Goal: Task Accomplishment & Management: Manage account settings

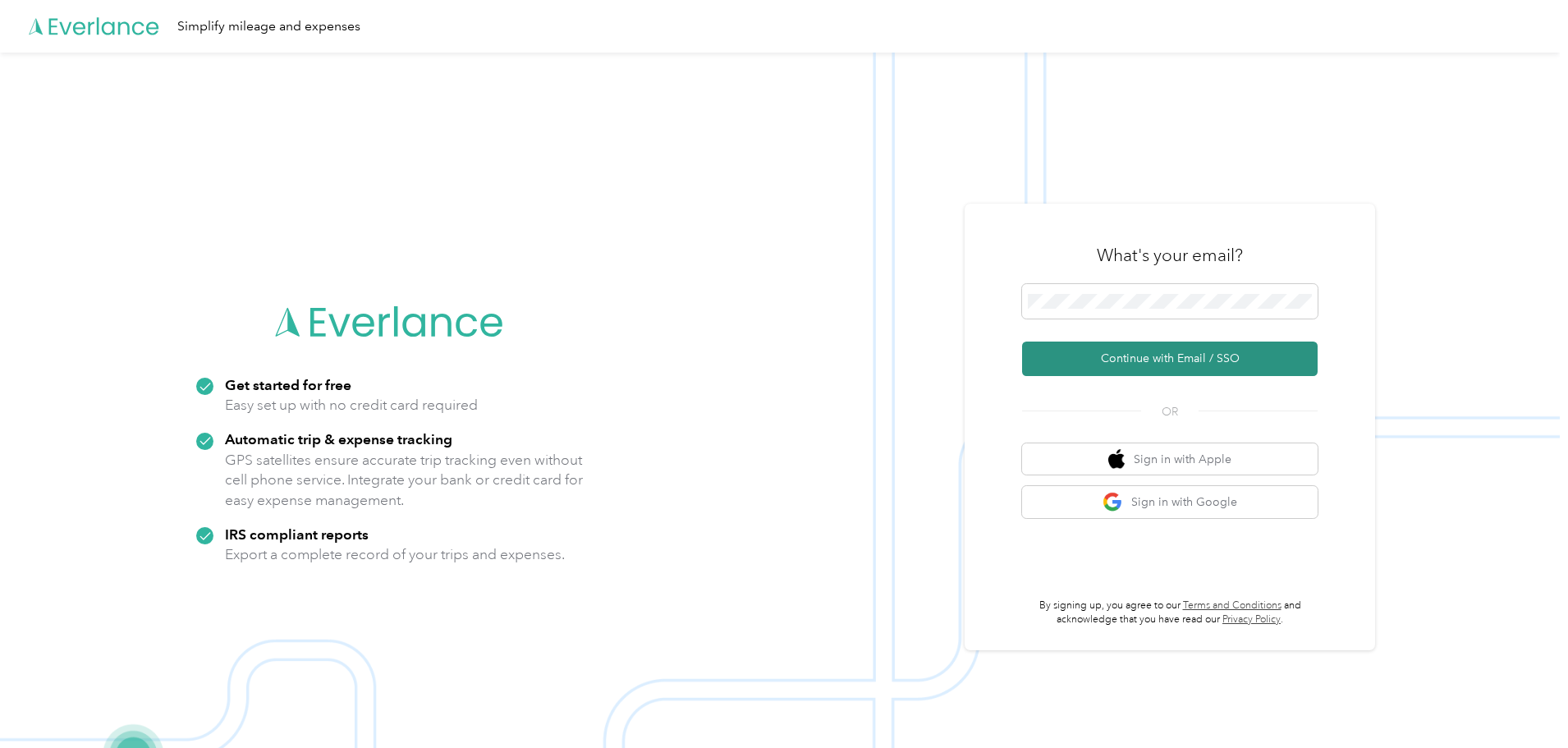
click at [1132, 354] on button "Continue with Email / SSO" at bounding box center [1170, 359] width 295 height 35
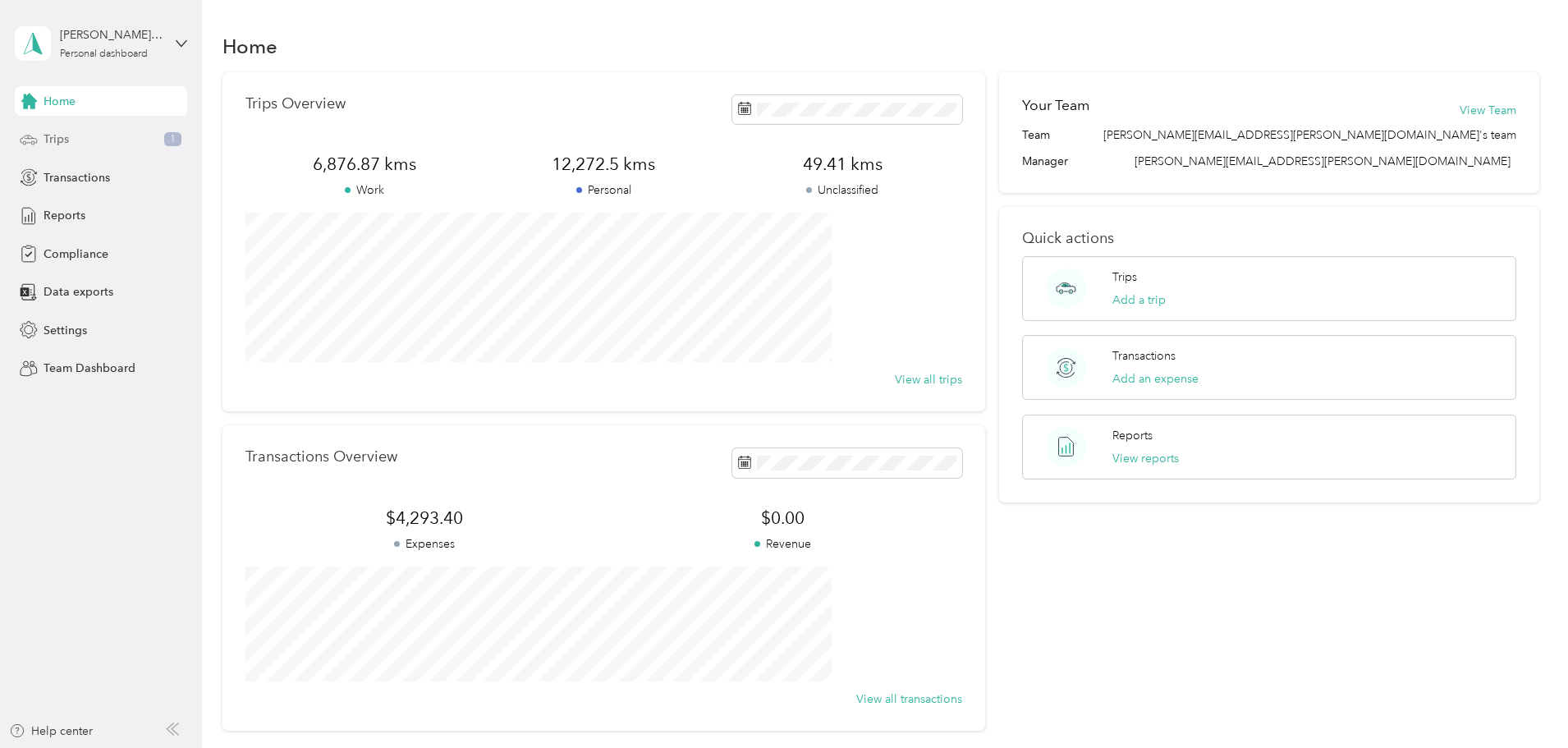
click at [58, 138] on span "Trips" at bounding box center [57, 139] width 26 height 17
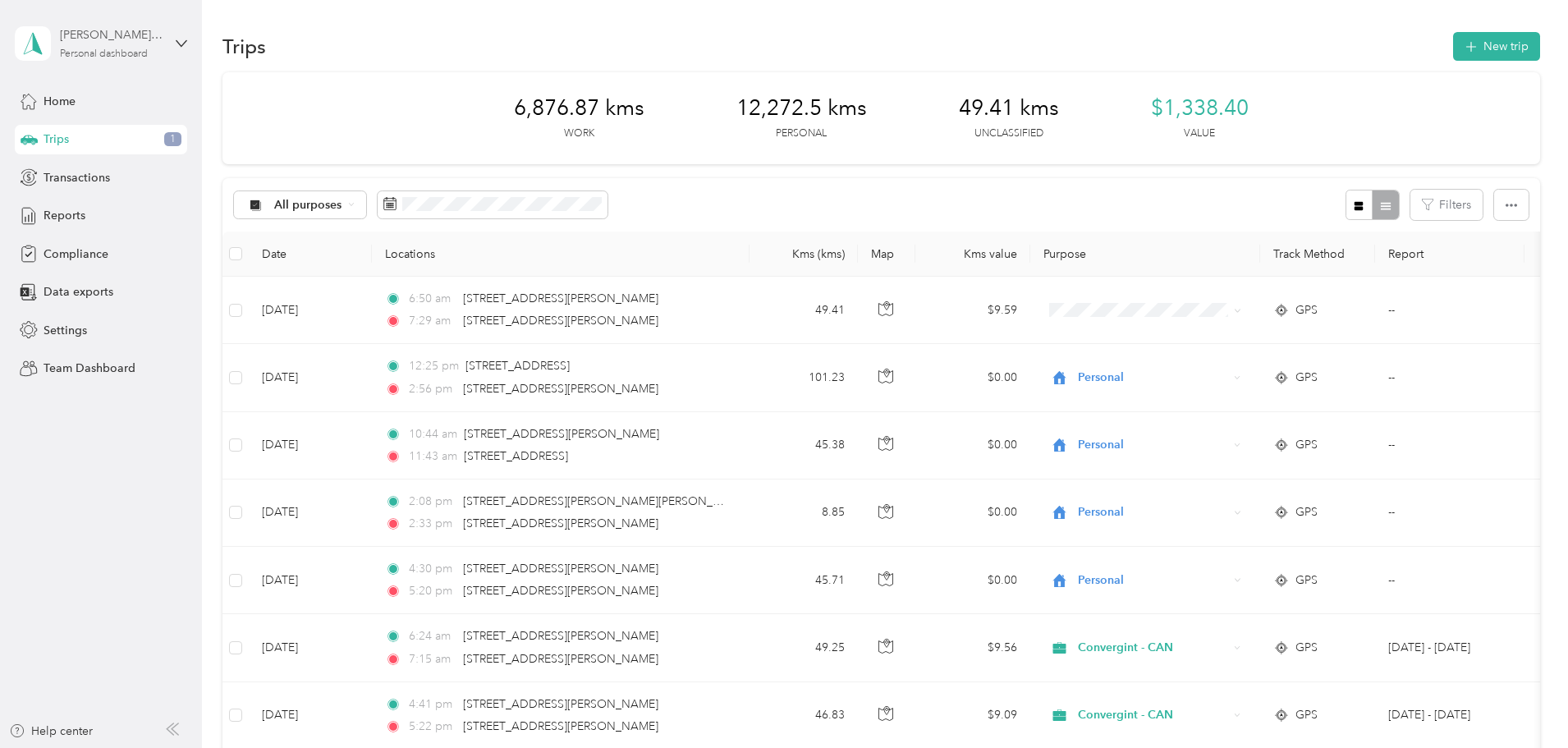
click at [112, 52] on div "Personal dashboard" at bounding box center [104, 54] width 88 height 10
click at [101, 170] on div "Personal dashboard" at bounding box center [82, 172] width 107 height 17
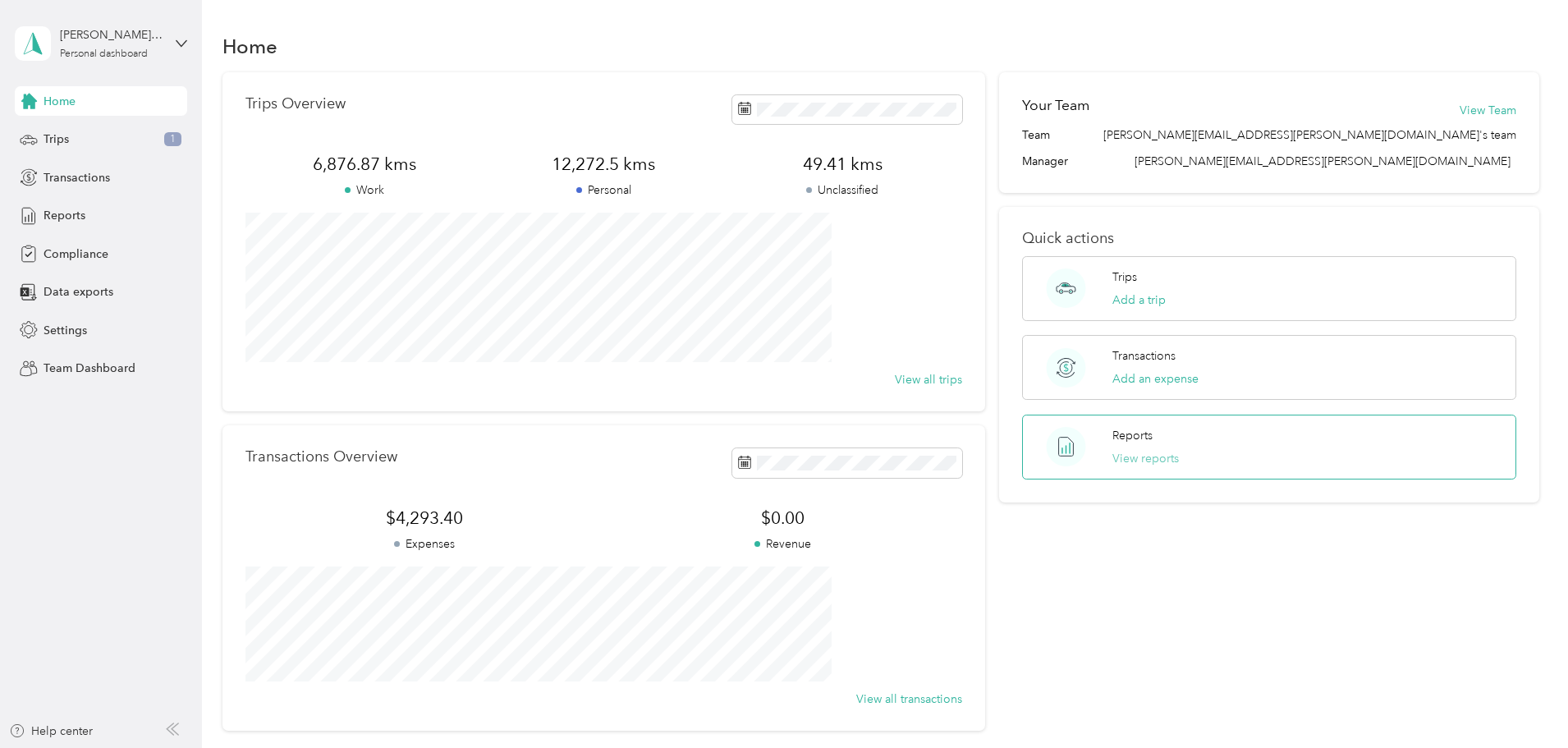
click at [1118, 457] on button "View reports" at bounding box center [1146, 458] width 67 height 17
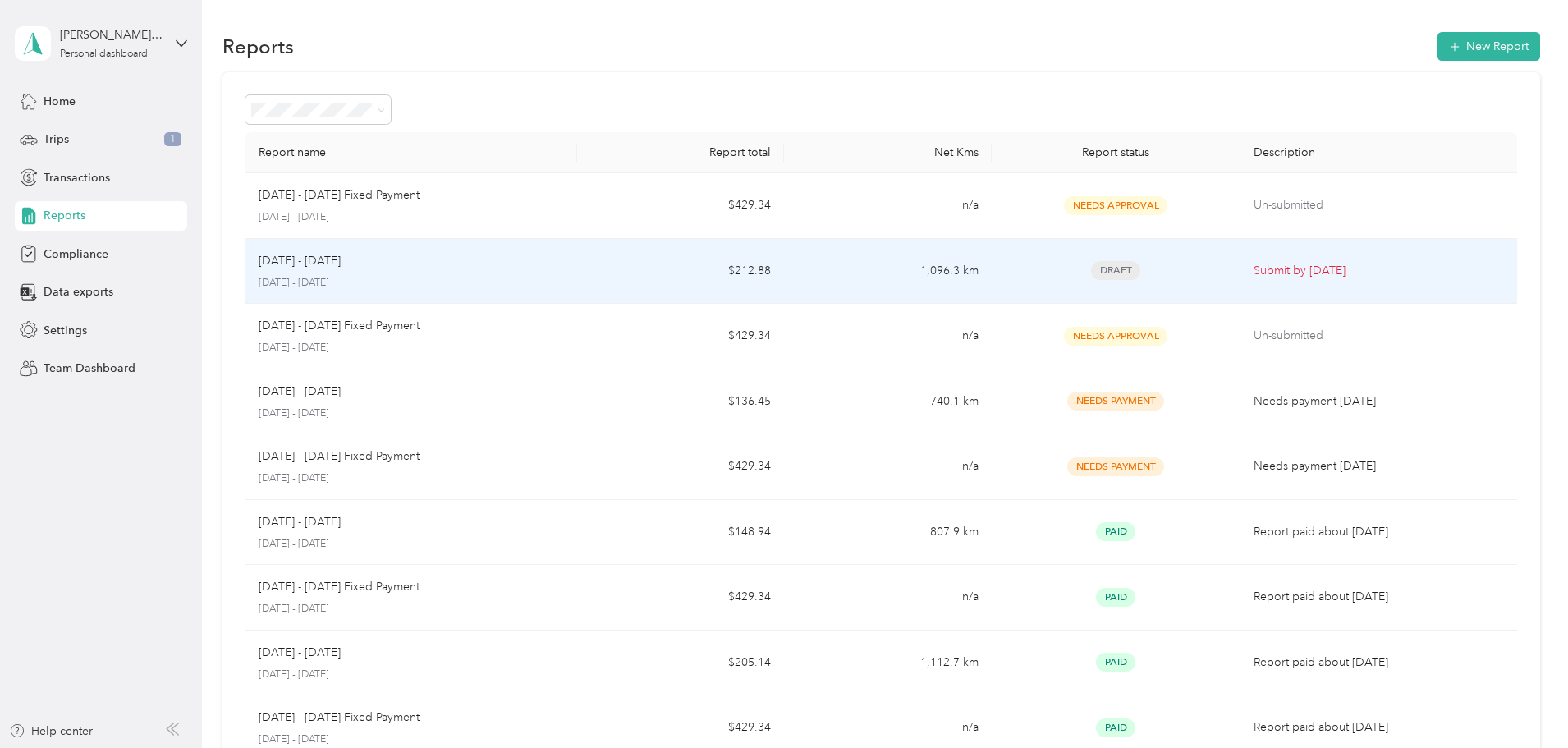
click at [1254, 264] on p "Submit by [DATE]" at bounding box center [1379, 271] width 250 height 18
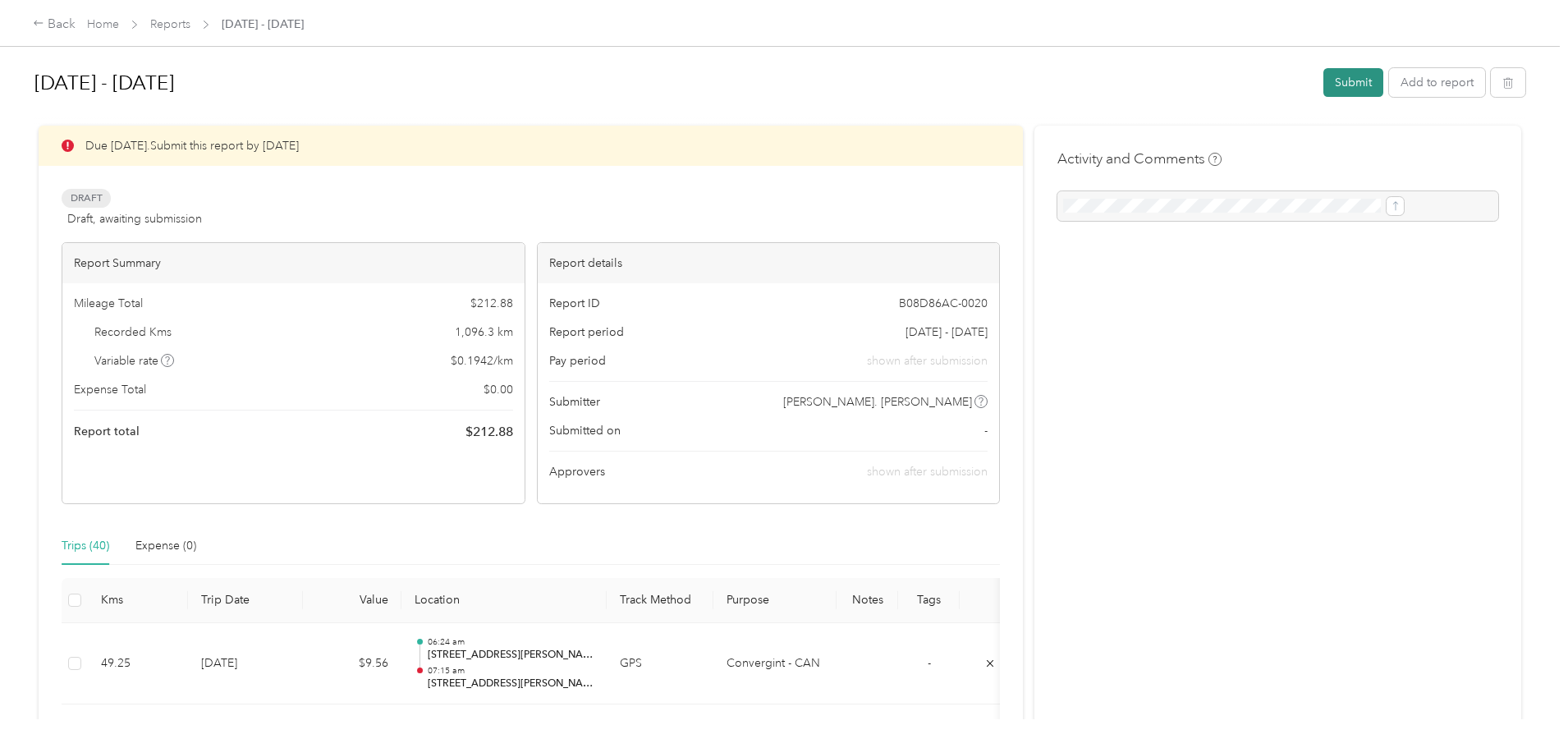
click at [1323, 80] on button "Submit" at bounding box center [1353, 82] width 60 height 28
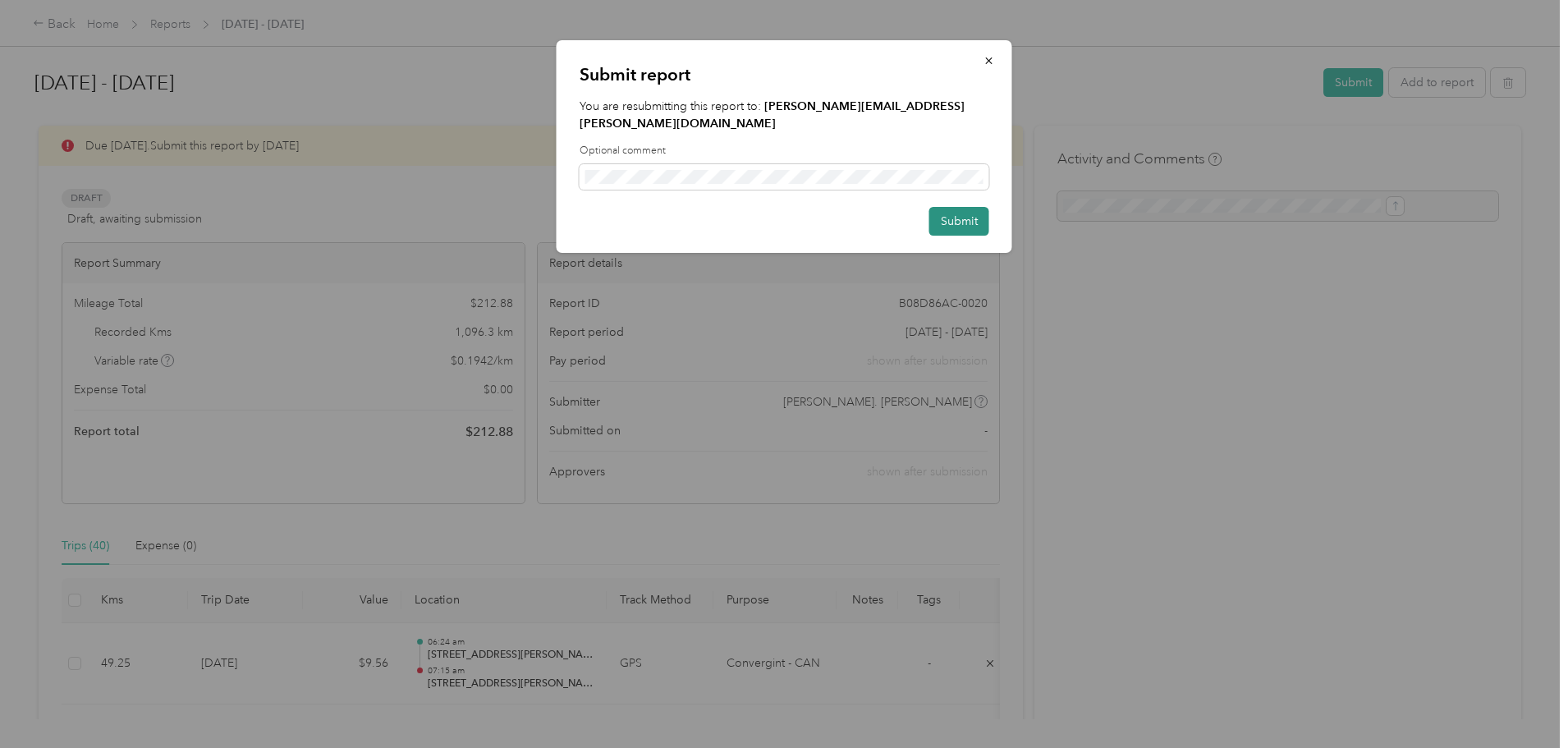
click at [960, 206] on button "Submit" at bounding box center [959, 220] width 60 height 28
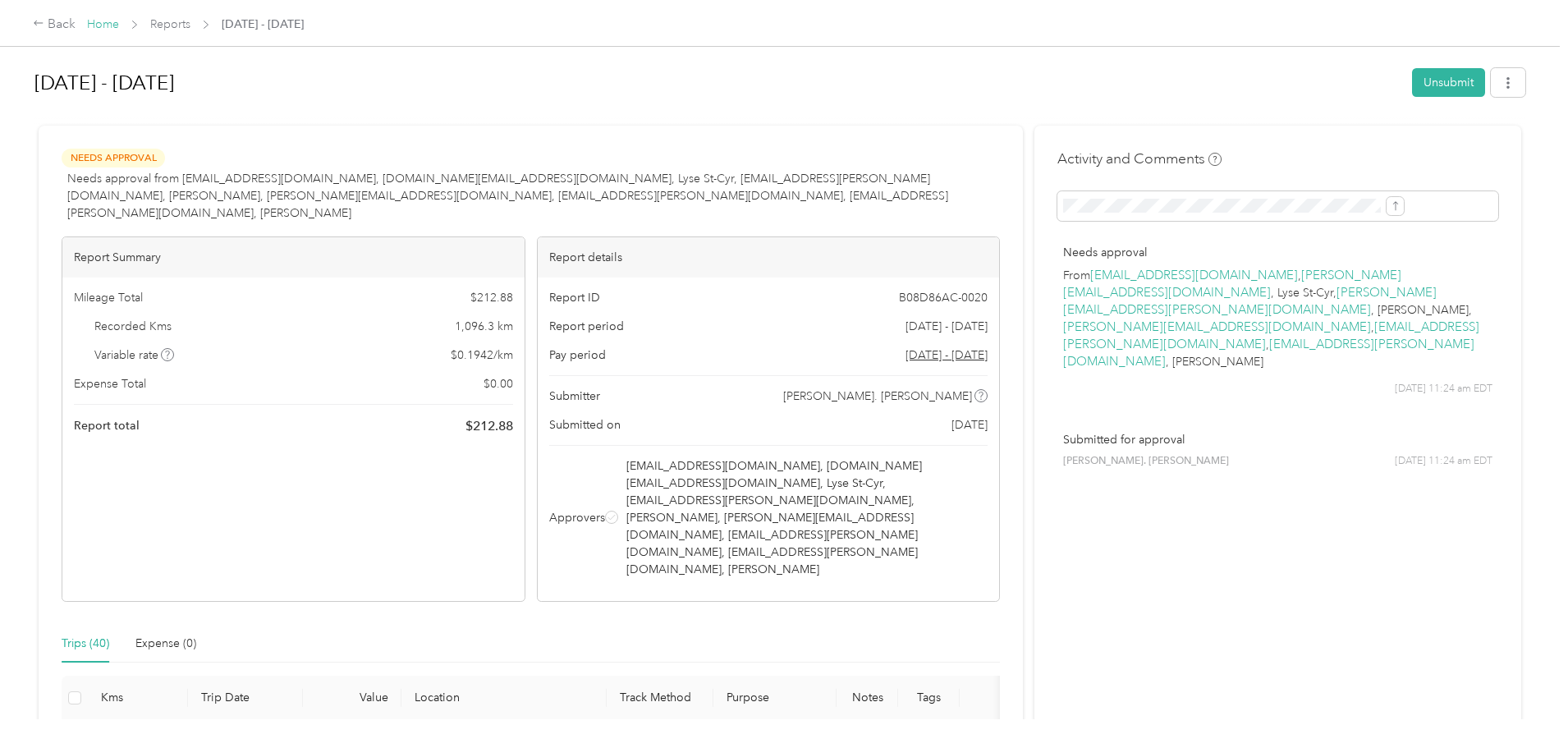
click at [119, 24] on link "Home" at bounding box center [102, 24] width 32 height 14
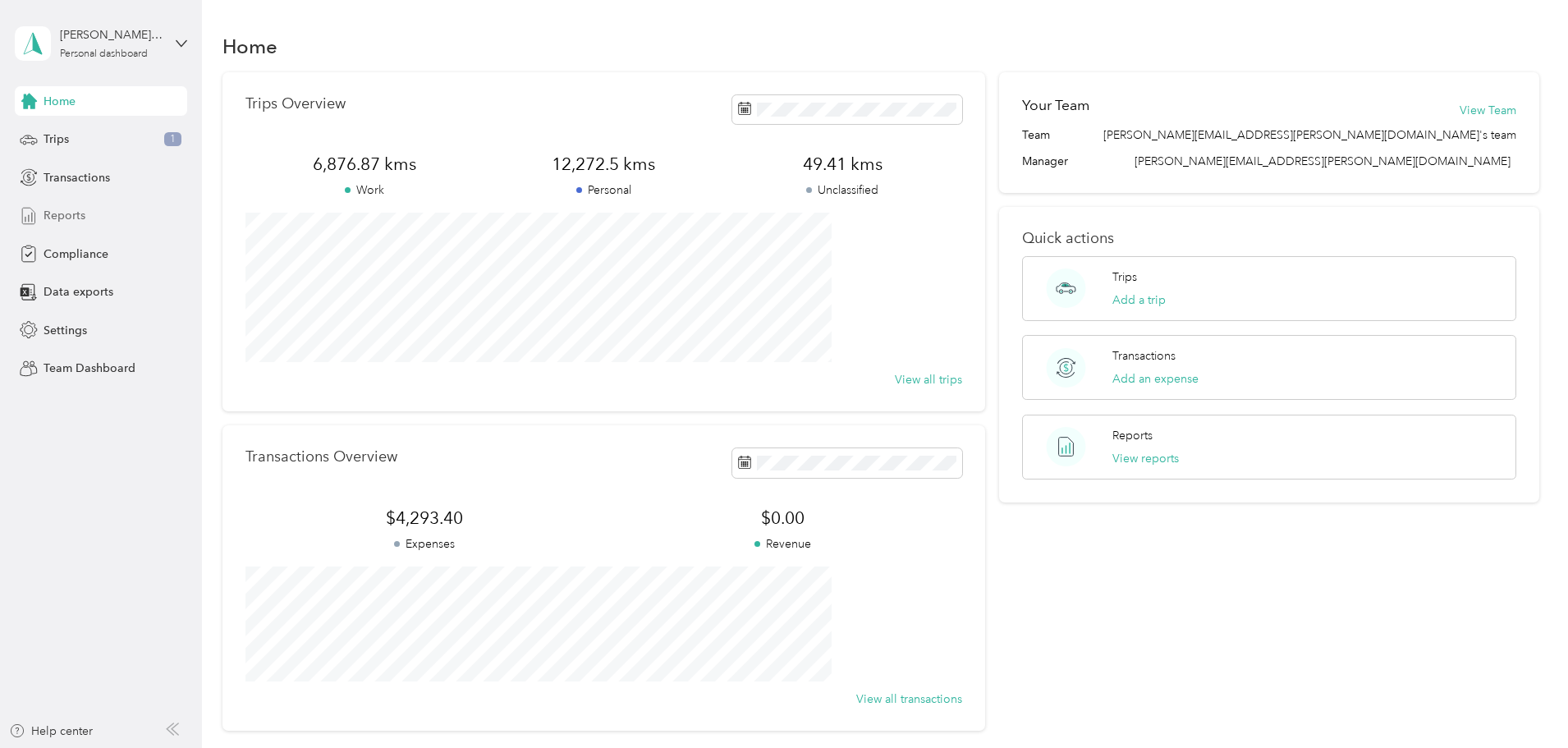
click at [64, 215] on span "Reports" at bounding box center [65, 215] width 42 height 17
